Goal: Communication & Community: Answer question/provide support

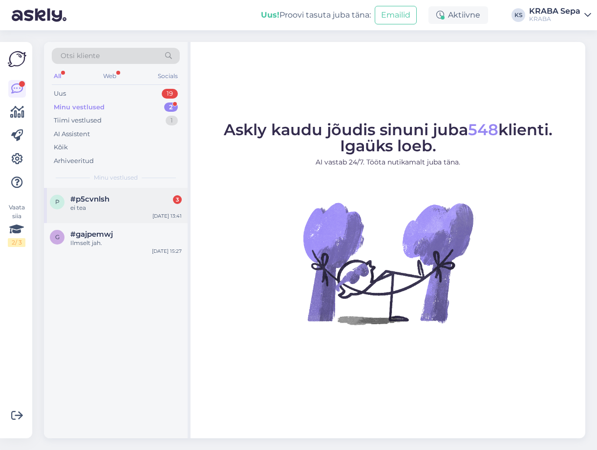
click at [133, 204] on div "ei tea" at bounding box center [125, 208] width 111 height 9
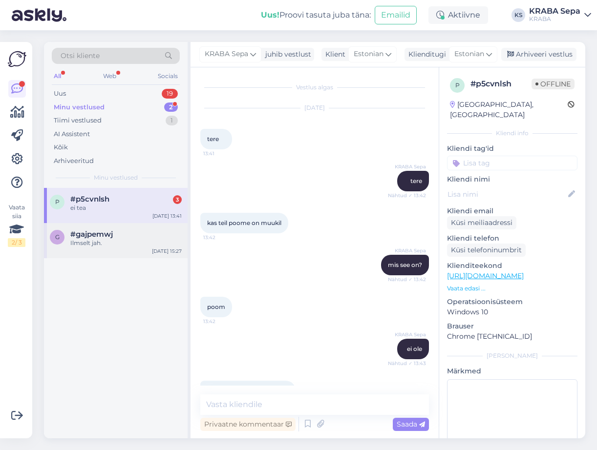
click at [137, 240] on div "Ilmselt jah." at bounding box center [125, 243] width 111 height 9
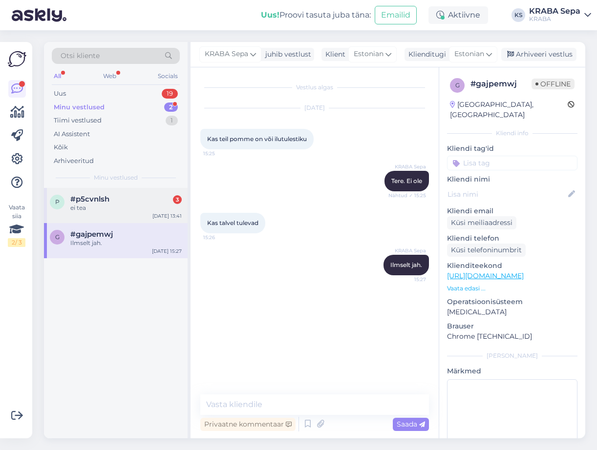
click at [143, 212] on div "p #p5cvnlsh 3 ei tea Oct 3 13:41" at bounding box center [116, 205] width 144 height 35
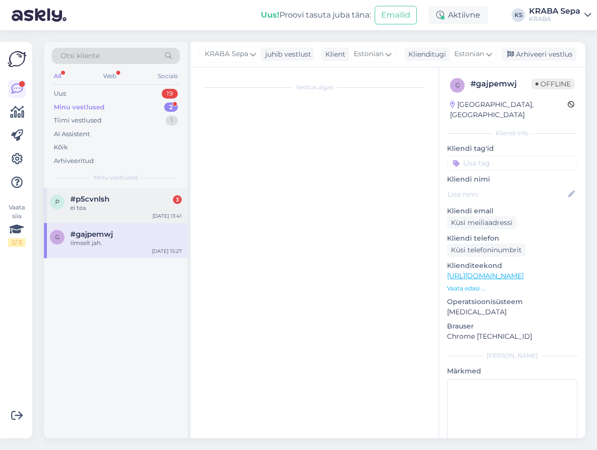
scroll to position [21, 0]
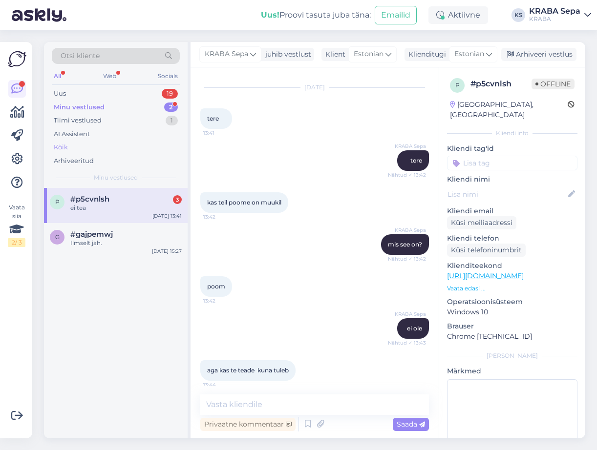
click at [161, 142] on div "Kõik" at bounding box center [116, 148] width 128 height 14
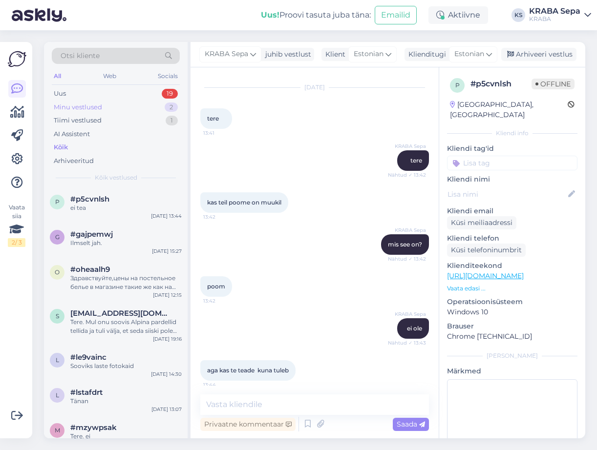
click at [146, 104] on div "Minu vestlused 2" at bounding box center [116, 108] width 128 height 14
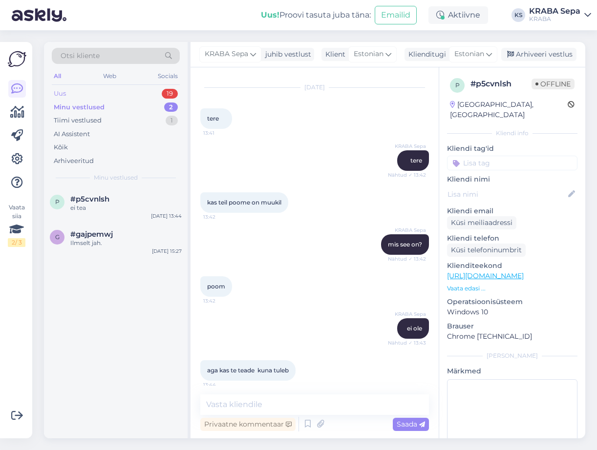
click at [146, 91] on div "Uus 19" at bounding box center [116, 94] width 128 height 14
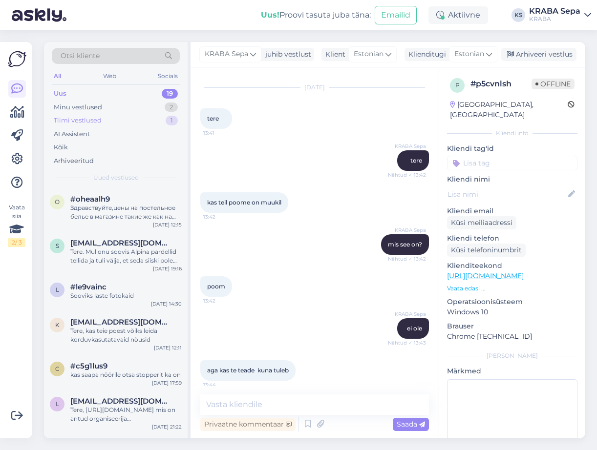
click at [119, 114] on div "Tiimi vestlused 1" at bounding box center [116, 121] width 128 height 14
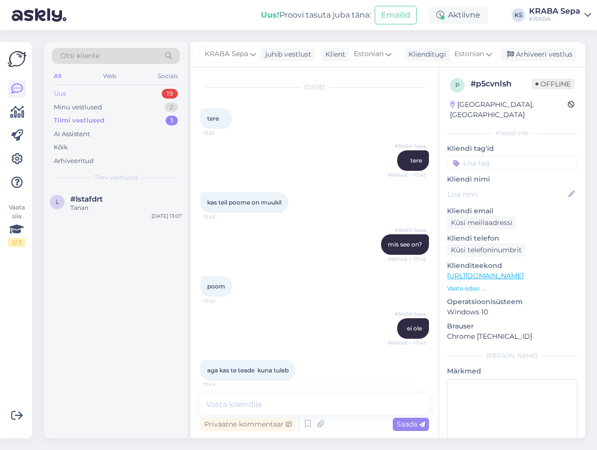
click at [152, 90] on div "Uus 19" at bounding box center [116, 94] width 128 height 14
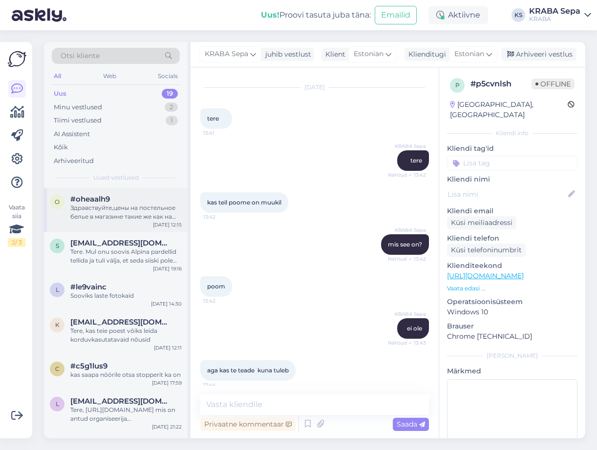
click at [113, 200] on div "#oheaalh9" at bounding box center [125, 199] width 111 height 9
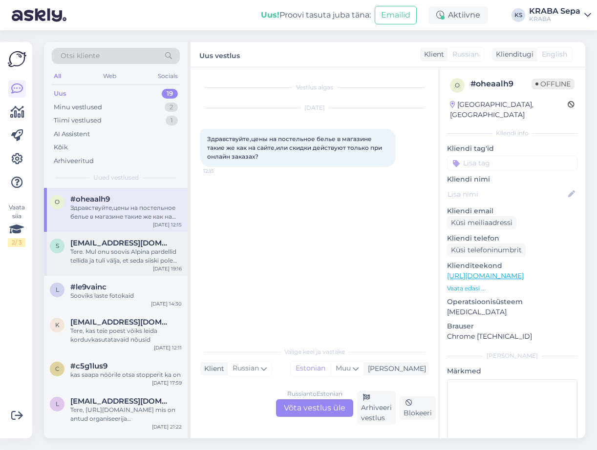
click at [119, 243] on span "[EMAIL_ADDRESS][DOMAIN_NAME]" at bounding box center [121, 243] width 102 height 9
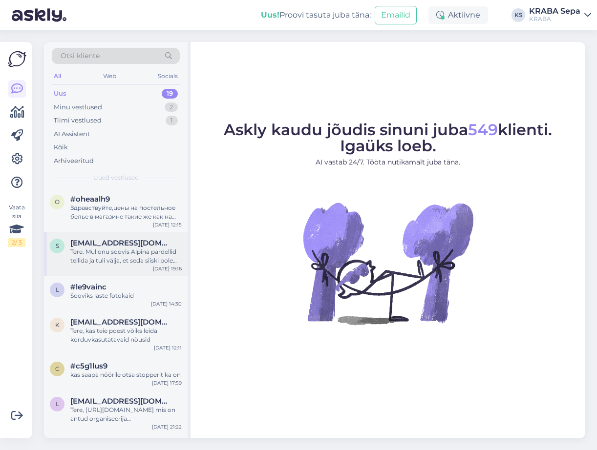
click at [124, 238] on div "S [EMAIL_ADDRESS][DOMAIN_NAME] Tere. Mul onu soovis Alpina pardellid tellida [P…" at bounding box center [116, 254] width 144 height 44
